Goal: Information Seeking & Learning: Learn about a topic

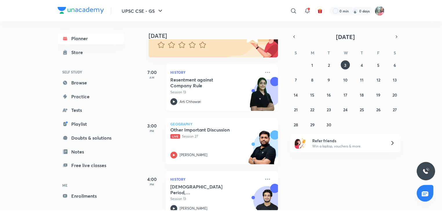
scroll to position [62, 0]
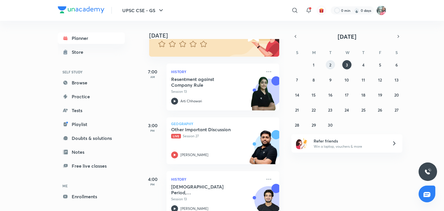
click at [330, 66] on abbr "2" at bounding box center [331, 64] width 2 height 5
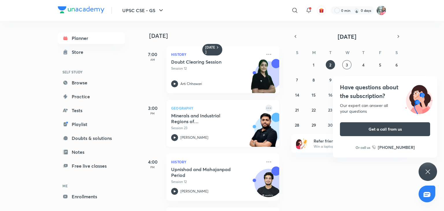
click at [267, 108] on icon at bounding box center [269, 108] width 5 height 1
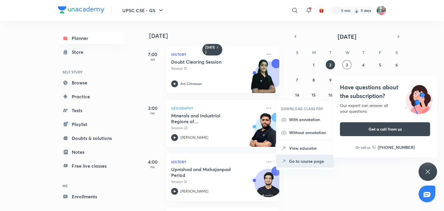
click at [309, 161] on p "Go to course page" at bounding box center [309, 161] width 40 height 6
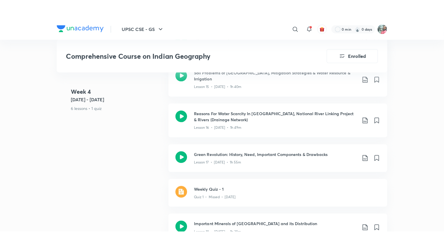
scroll to position [922, 0]
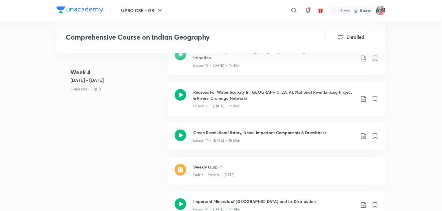
click at [220, 198] on h3 "Important Minerals of [GEOGRAPHIC_DATA] and its Distribution" at bounding box center [274, 201] width 162 height 6
click at [256, 136] on div "Lesson 17 • [DATE] • 1h 55m" at bounding box center [274, 140] width 162 height 8
